Goal: Check status: Check status

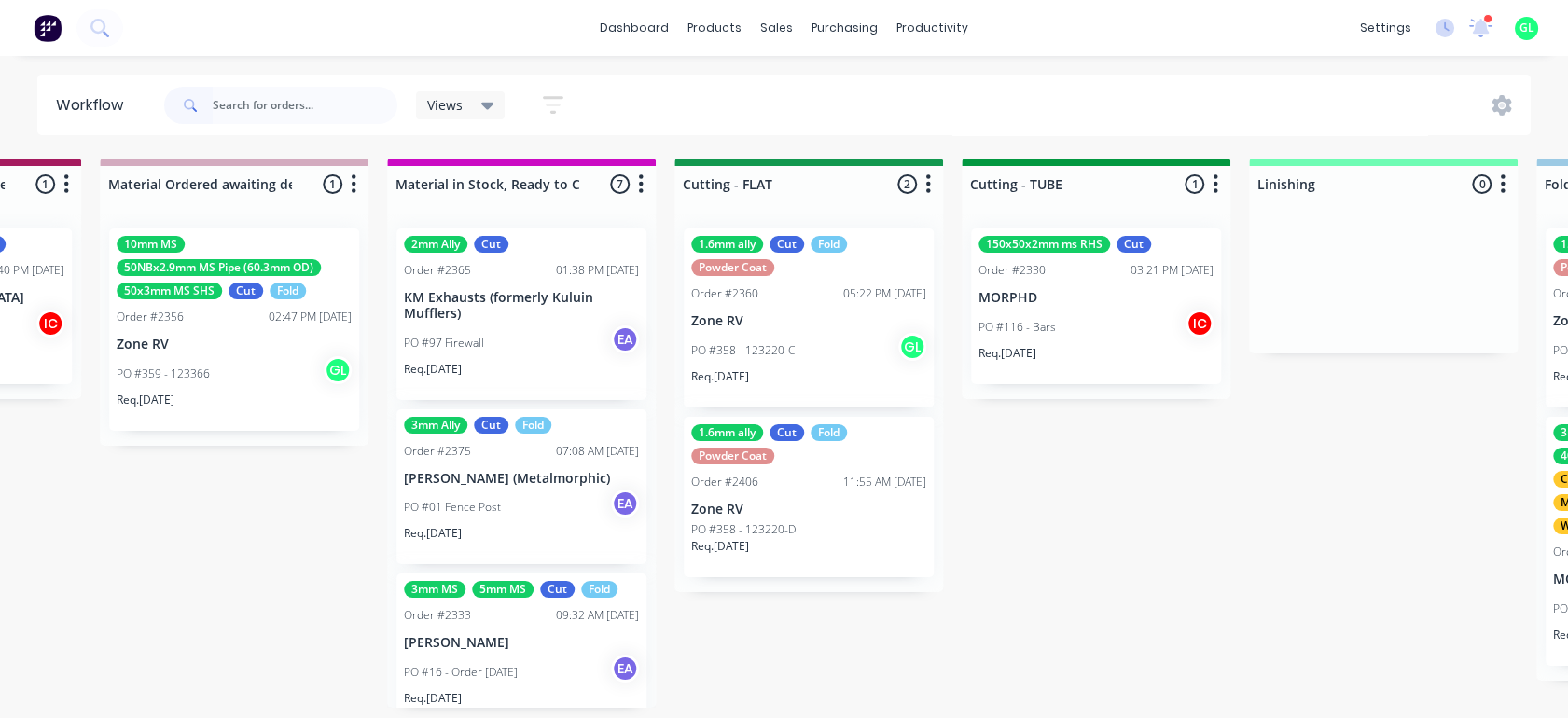
scroll to position [0, 3173]
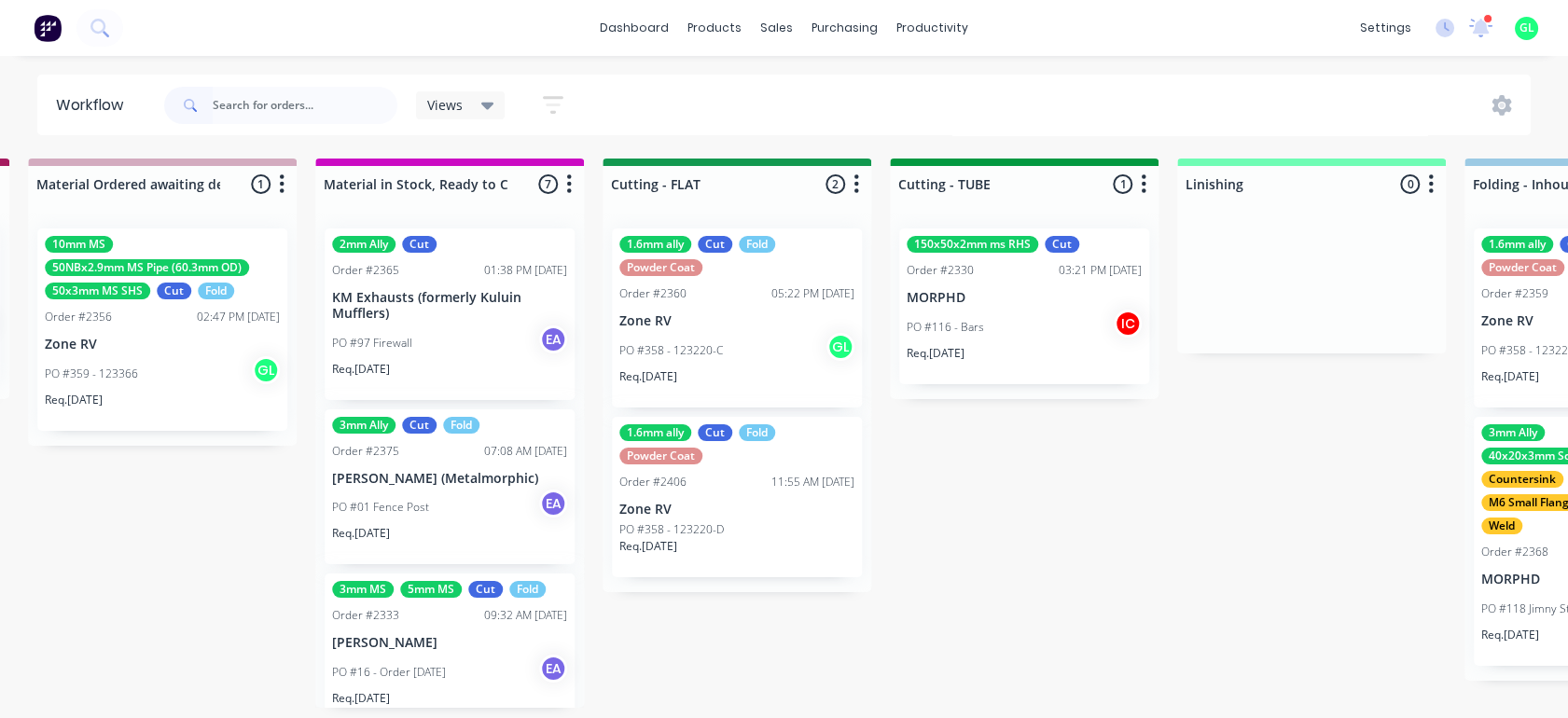
click at [696, 365] on div "PO #358 - 123220-C GL" at bounding box center [737, 351] width 235 height 35
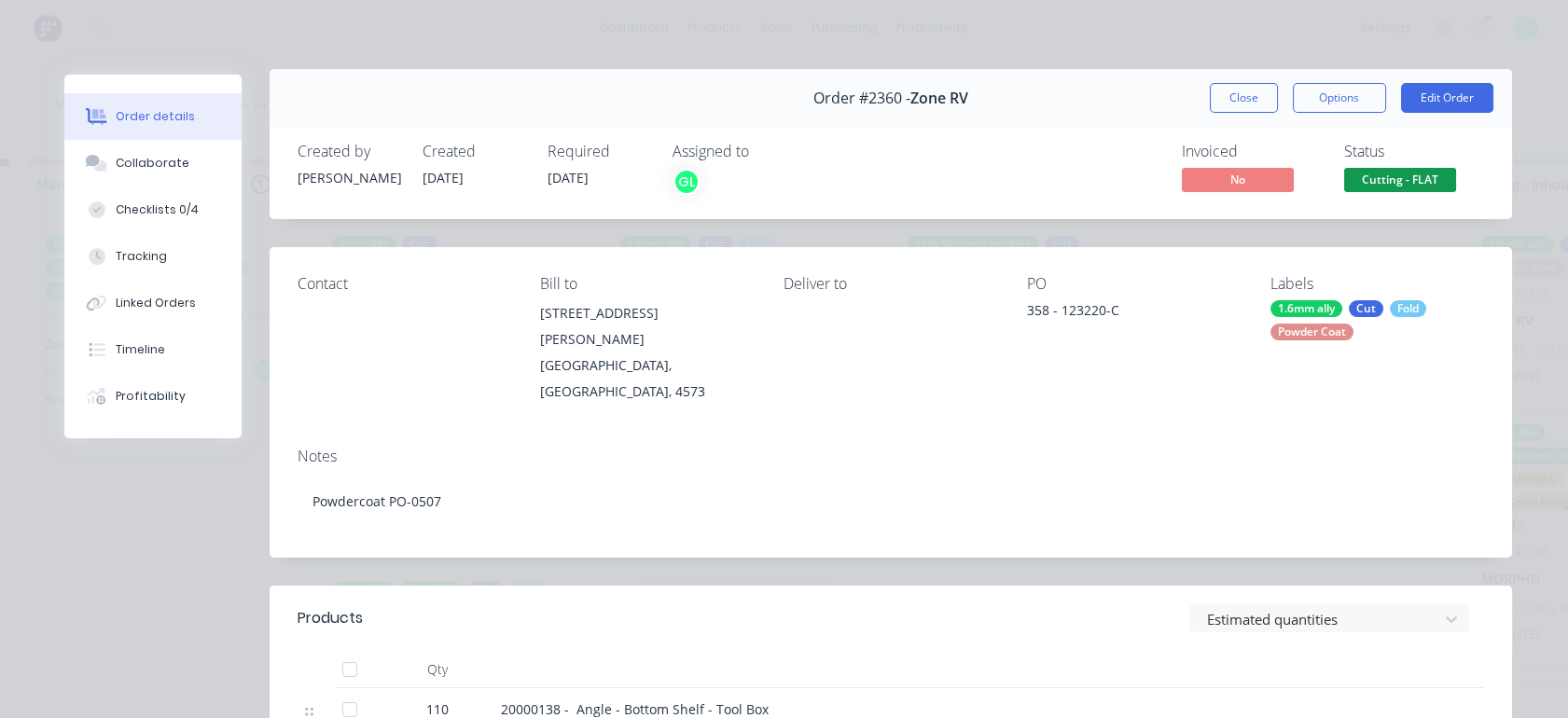
scroll to position [0, 0]
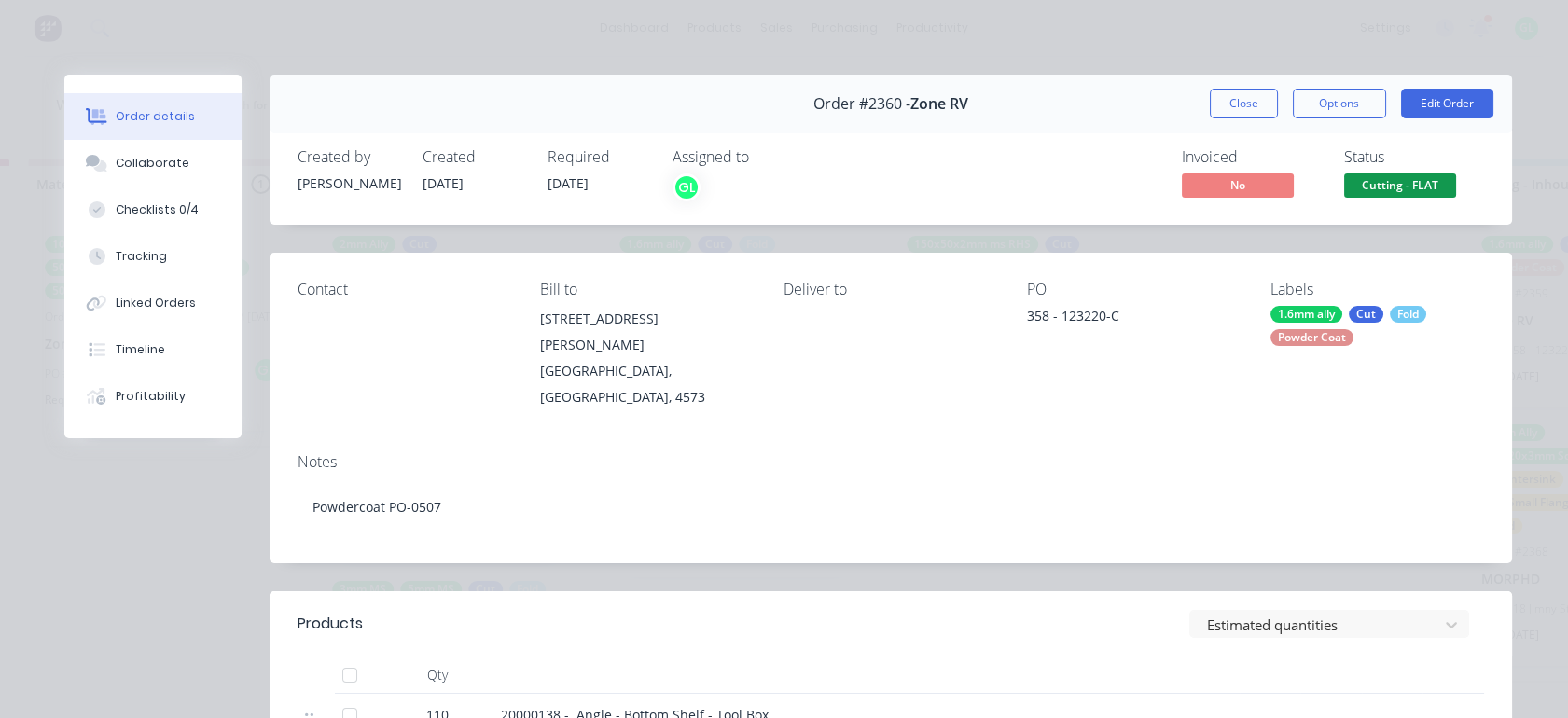
drag, startPoint x: 1373, startPoint y: 179, endPoint x: 1356, endPoint y: 202, distance: 28.6
click at [1374, 179] on span "Cutting - FLAT" at bounding box center [1400, 186] width 112 height 23
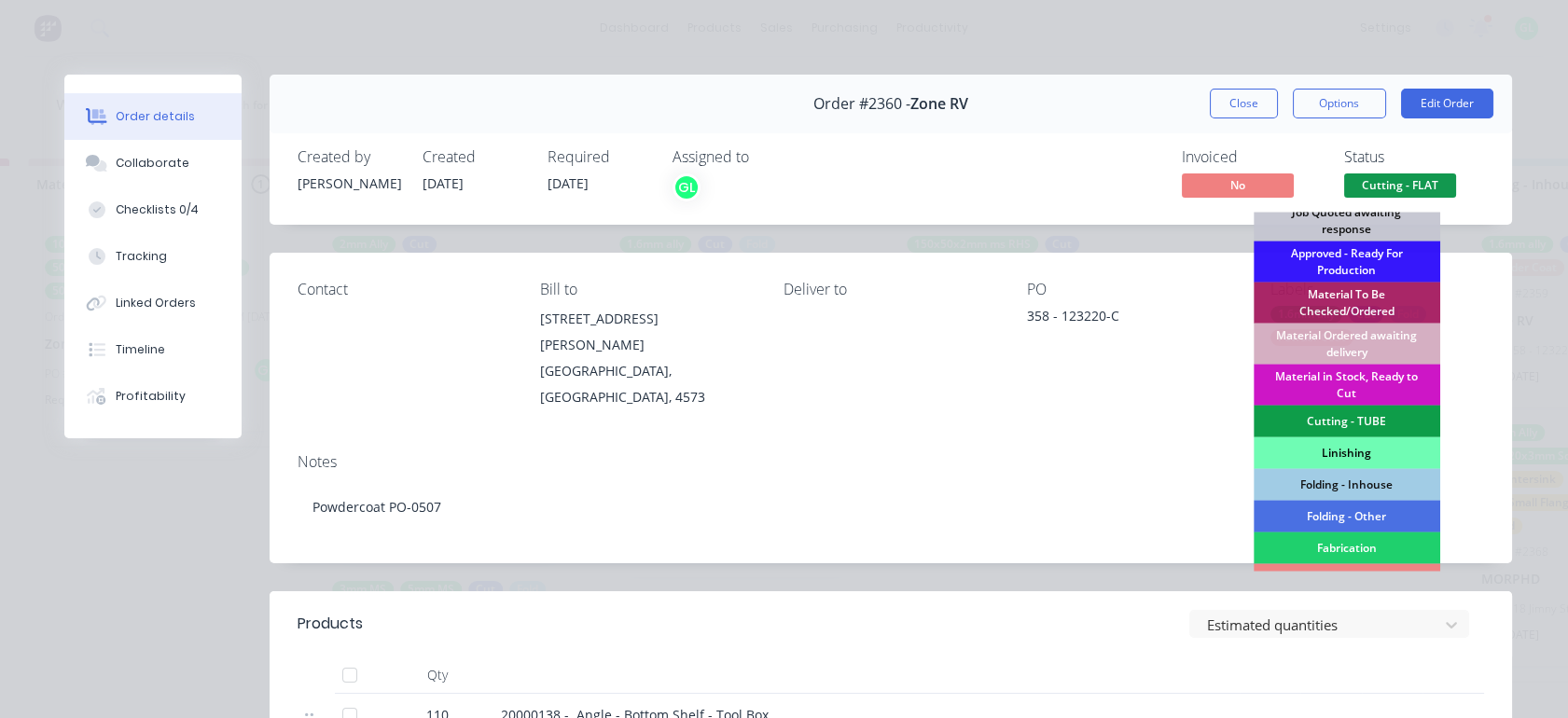
scroll to position [311, 0]
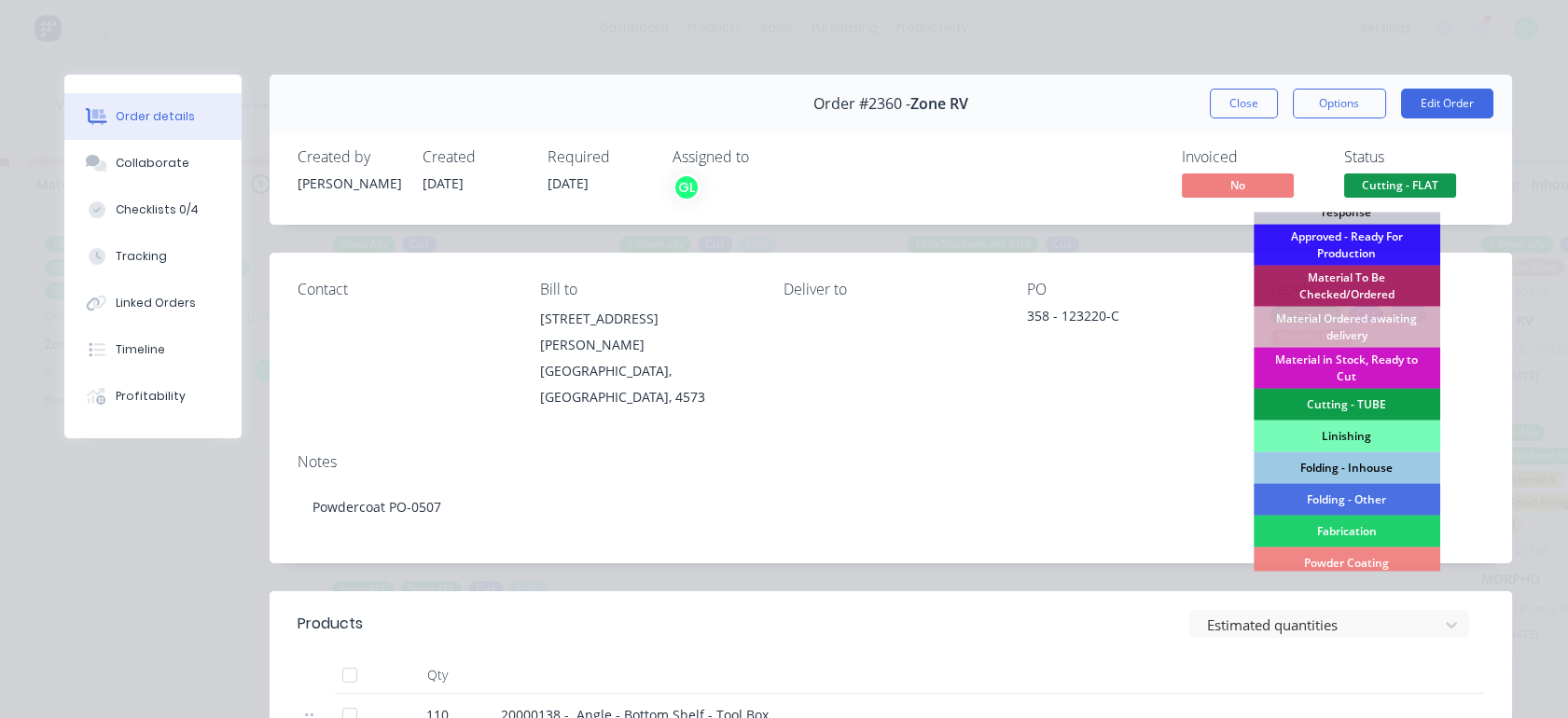
click at [1334, 469] on div "Folding - Inhouse" at bounding box center [1347, 468] width 187 height 31
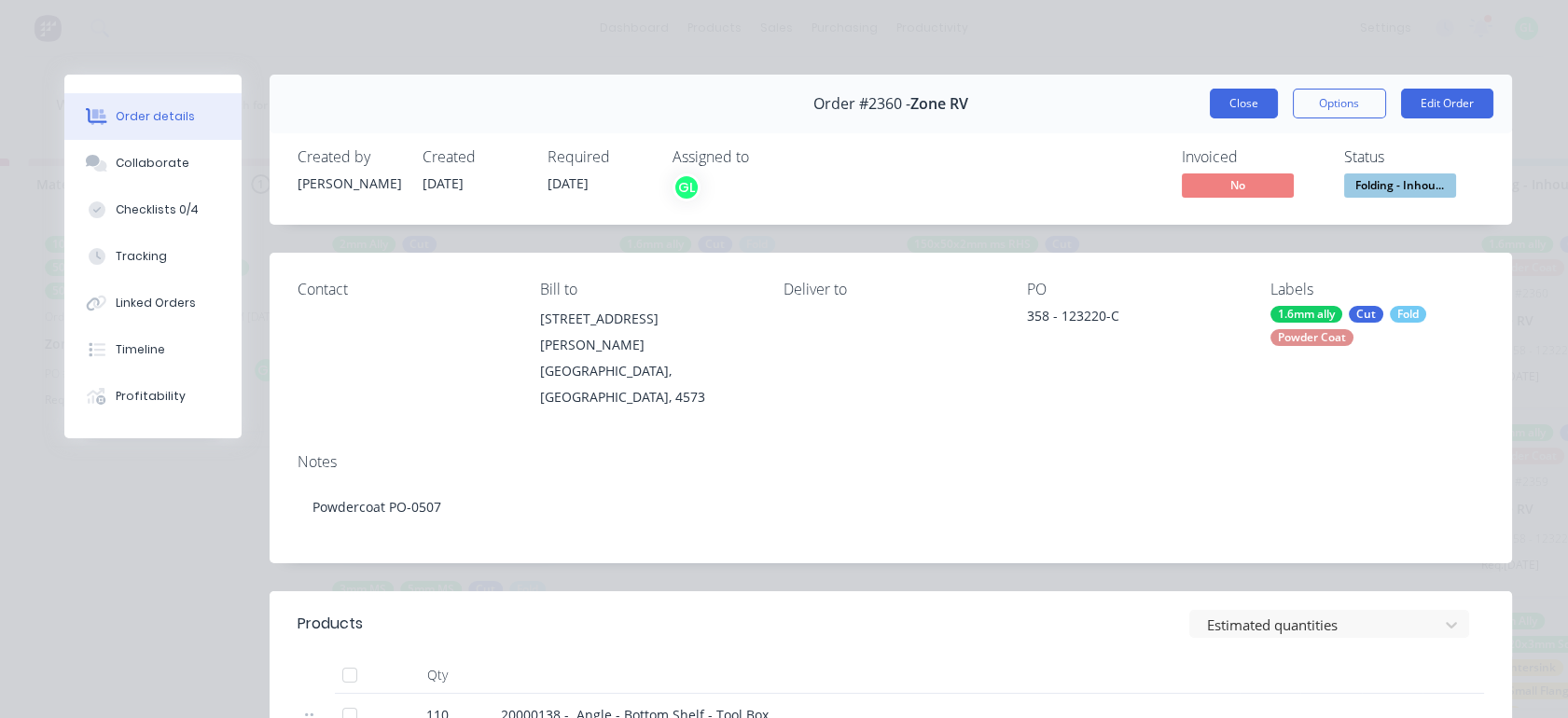
click at [1264, 112] on button "Close" at bounding box center [1245, 104] width 68 height 30
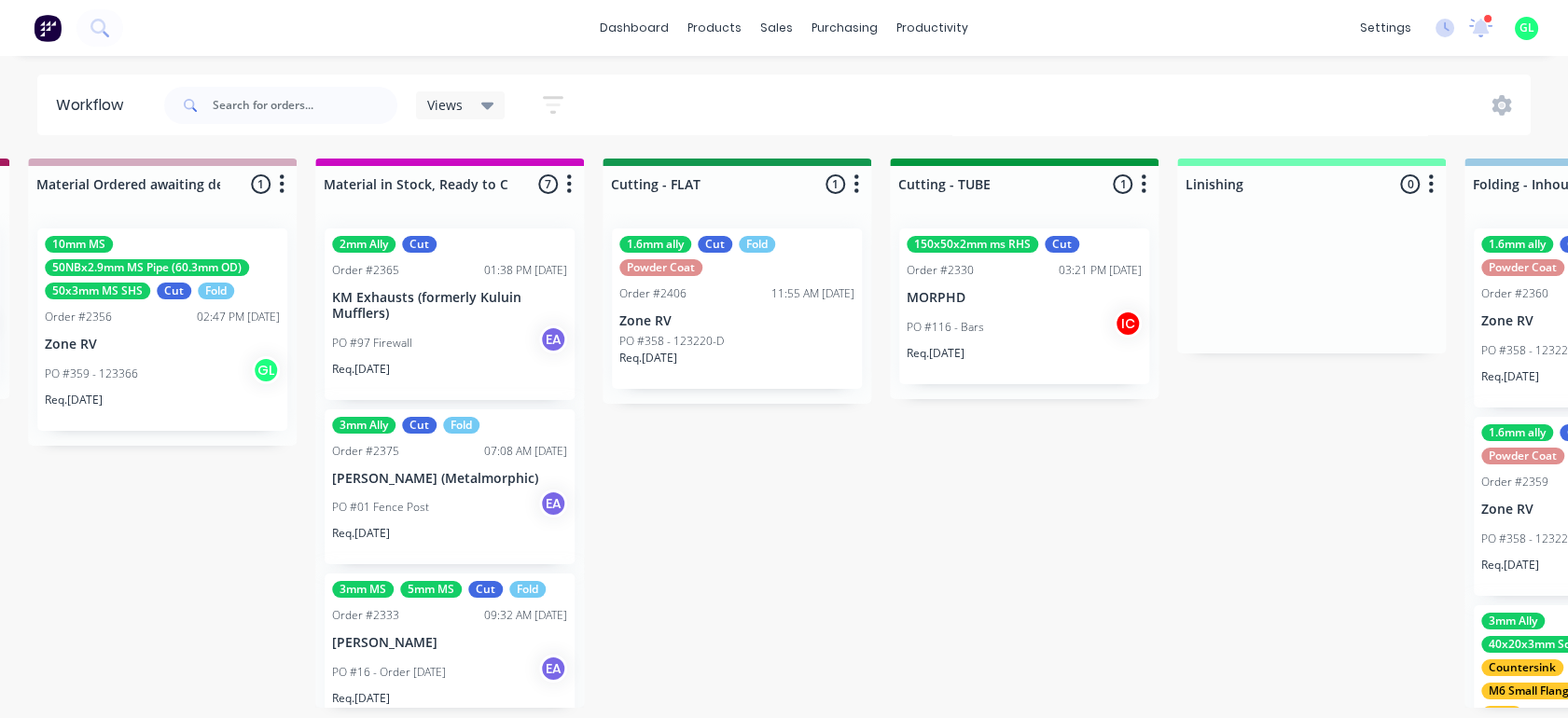
click at [693, 326] on p "Zone RV" at bounding box center [737, 321] width 235 height 16
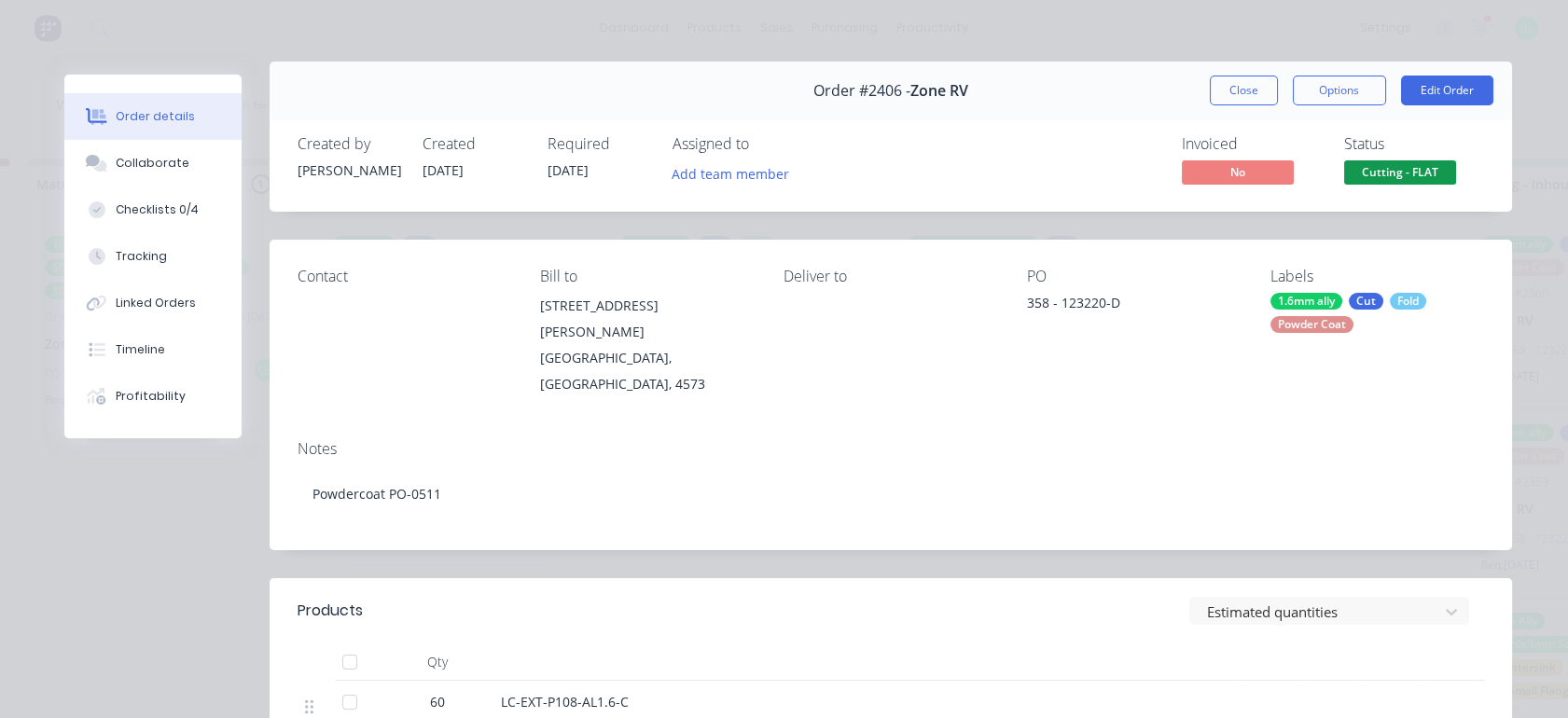
scroll to position [0, 0]
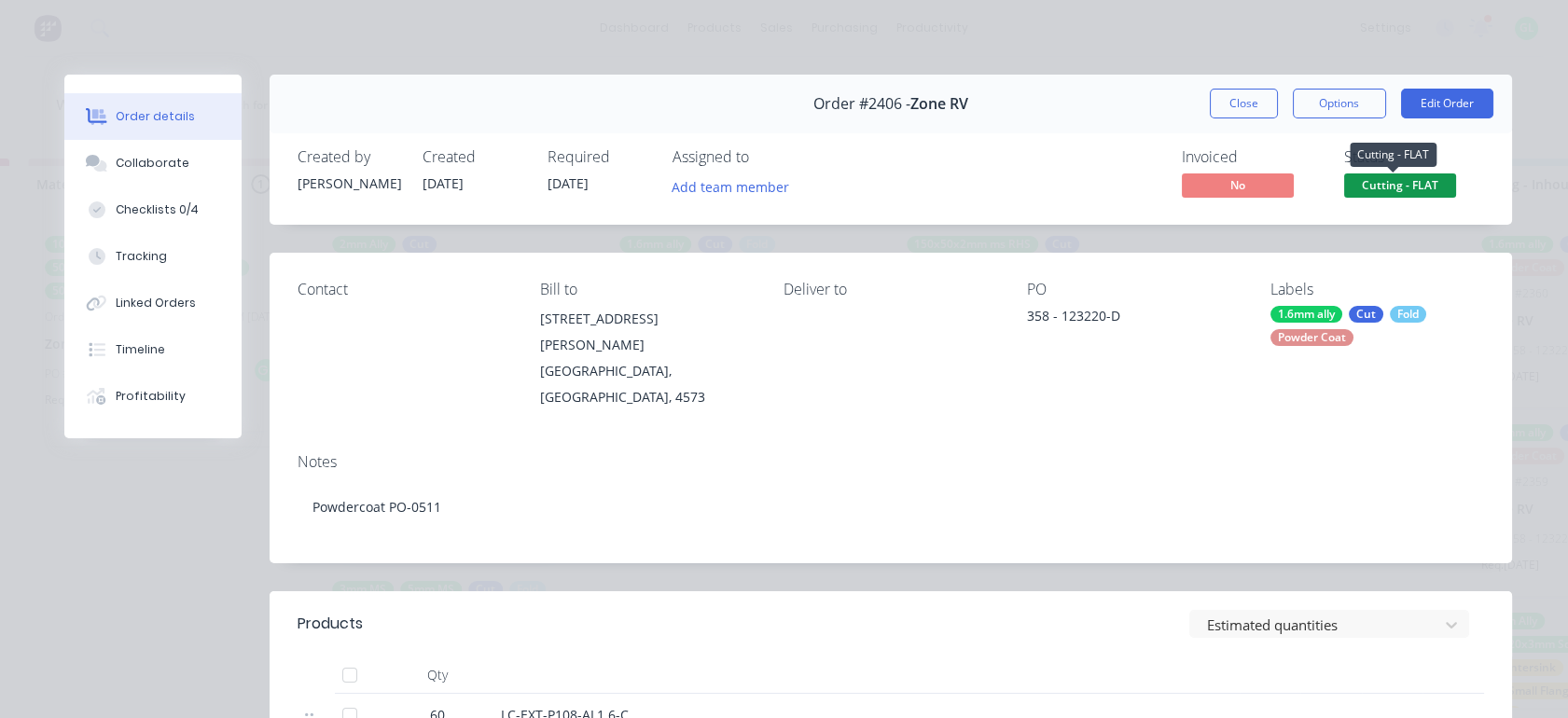
click at [1369, 183] on span "Cutting - FLAT" at bounding box center [1400, 186] width 112 height 23
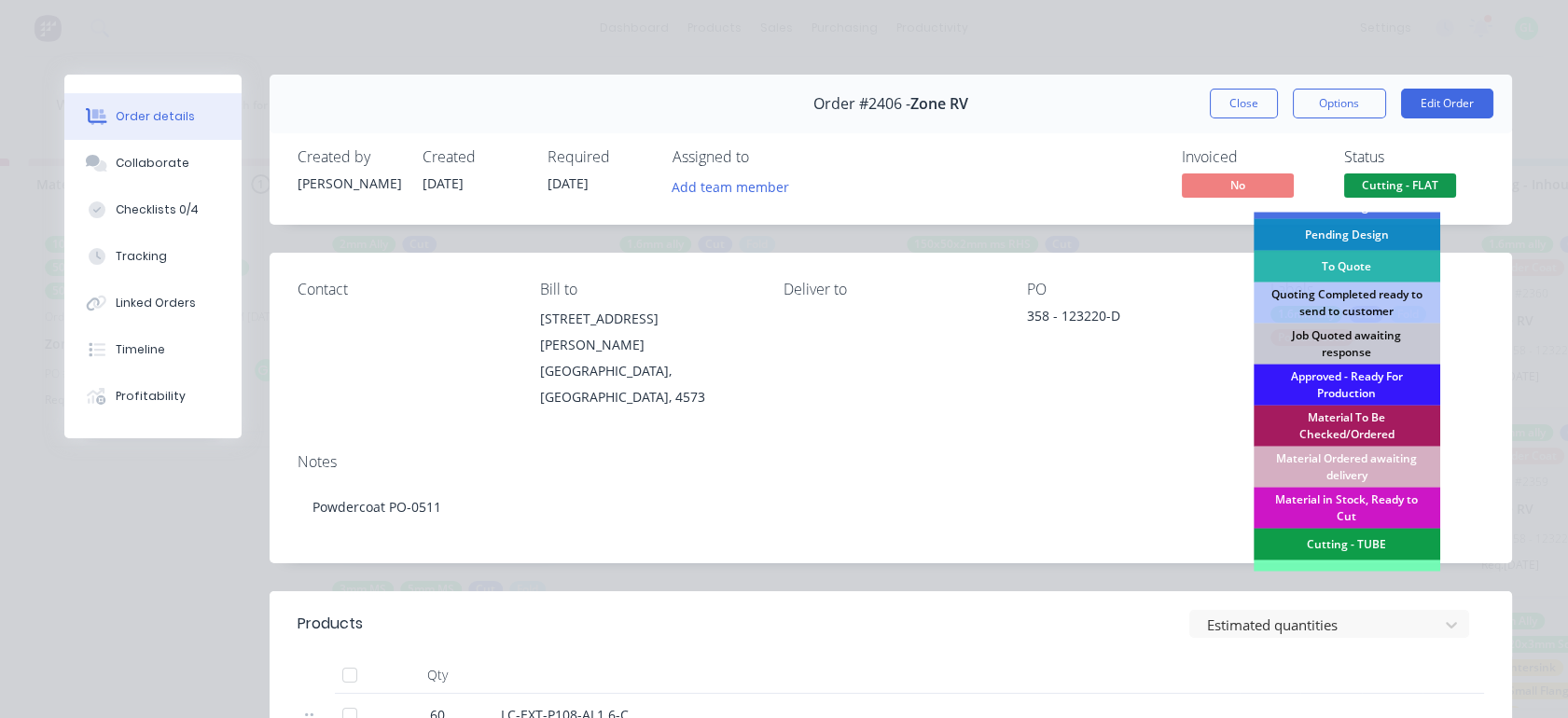
scroll to position [207, 0]
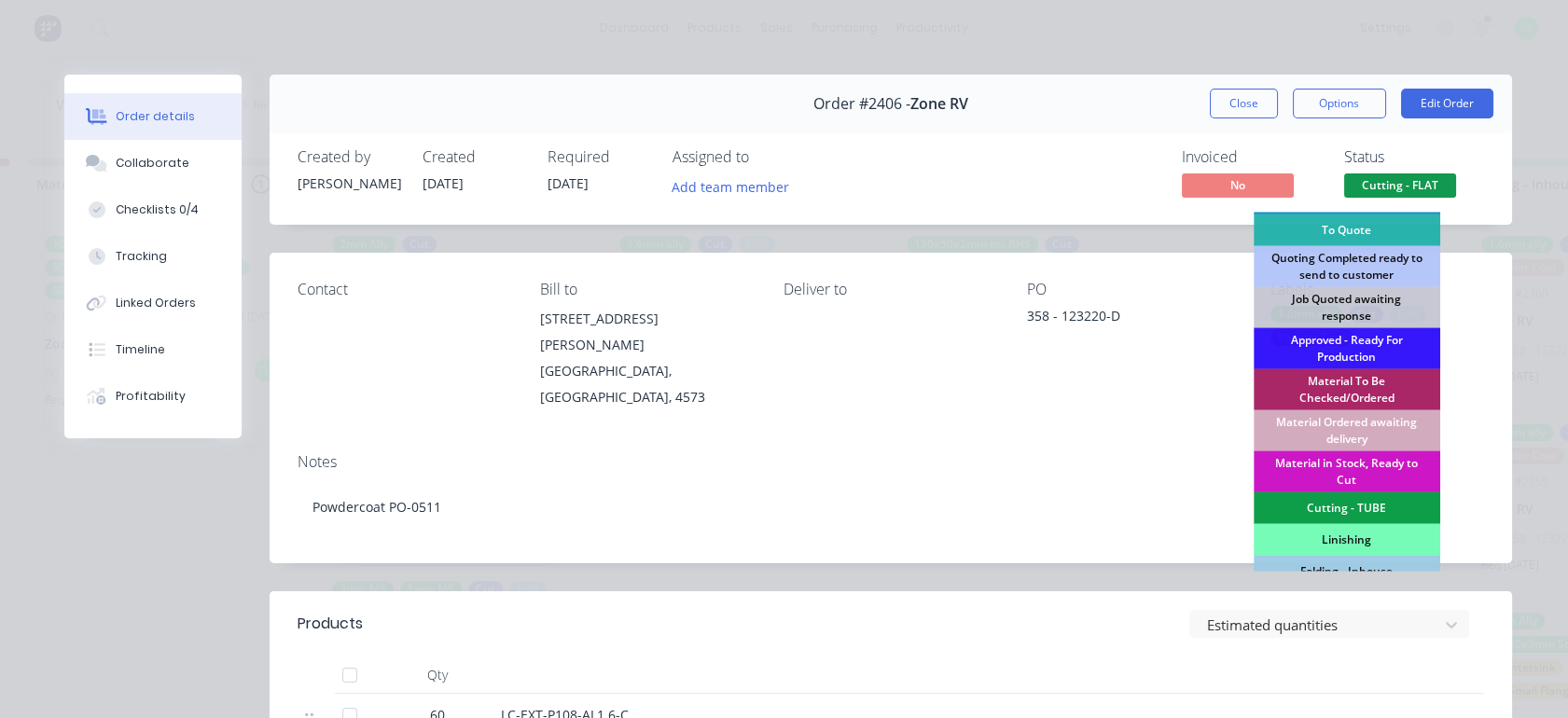
click at [1284, 429] on div "Material Ordered awaiting delivery" at bounding box center [1347, 431] width 187 height 41
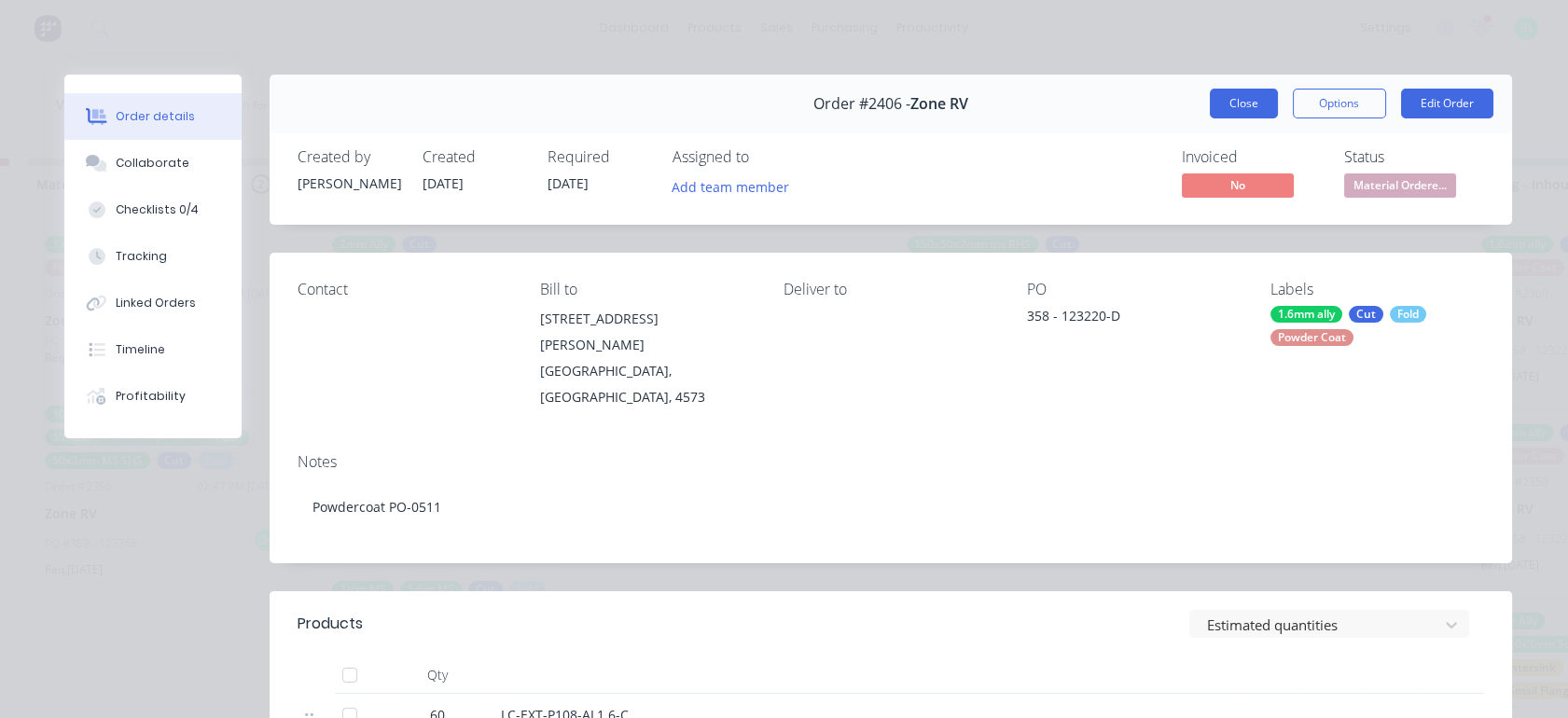
click at [1210, 115] on button "Close" at bounding box center [1245, 104] width 68 height 30
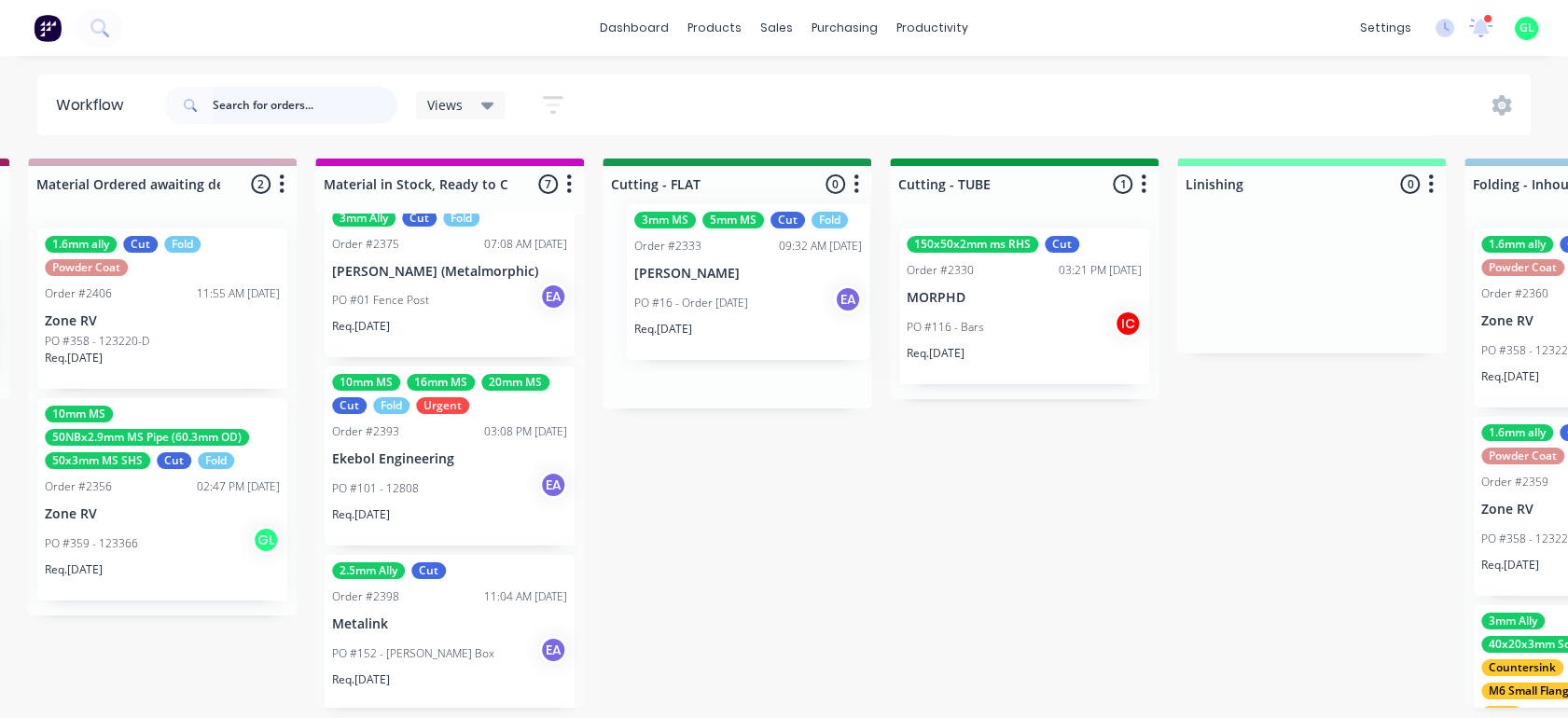
drag, startPoint x: 631, startPoint y: 473, endPoint x: 746, endPoint y: 328, distance: 185.1
click at [747, 328] on div "Submitted 12 Status colour #273444 hex #273444 Save Cancel Summaries Total orde…" at bounding box center [668, 443] width 7711 height 570
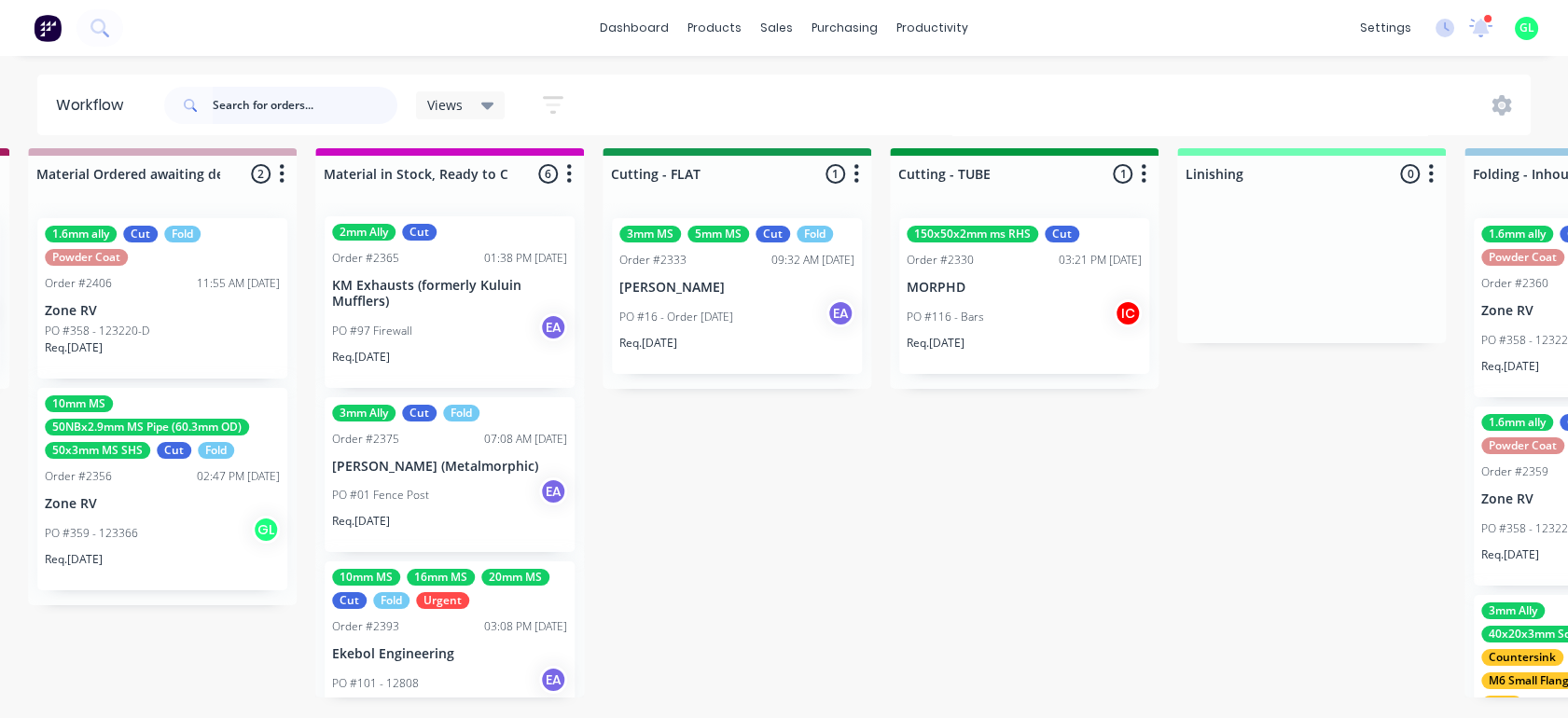
scroll to position [0, 0]
